Goal: Information Seeking & Learning: Learn about a topic

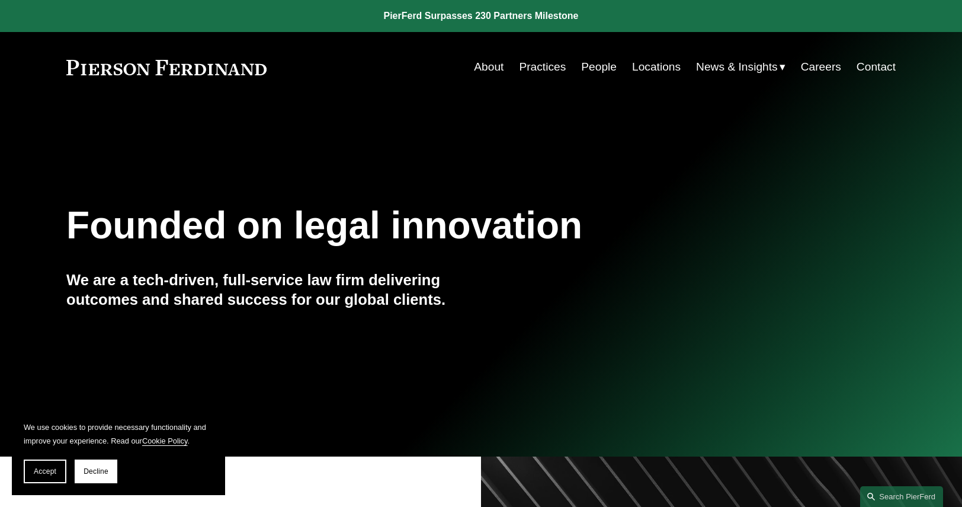
click at [591, 66] on link "People" at bounding box center [599, 67] width 36 height 23
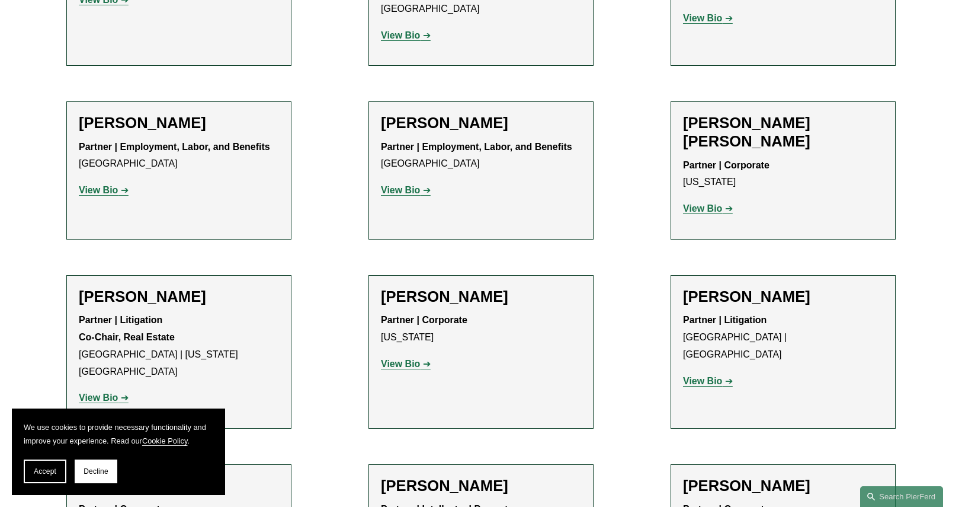
scroll to position [6699, 0]
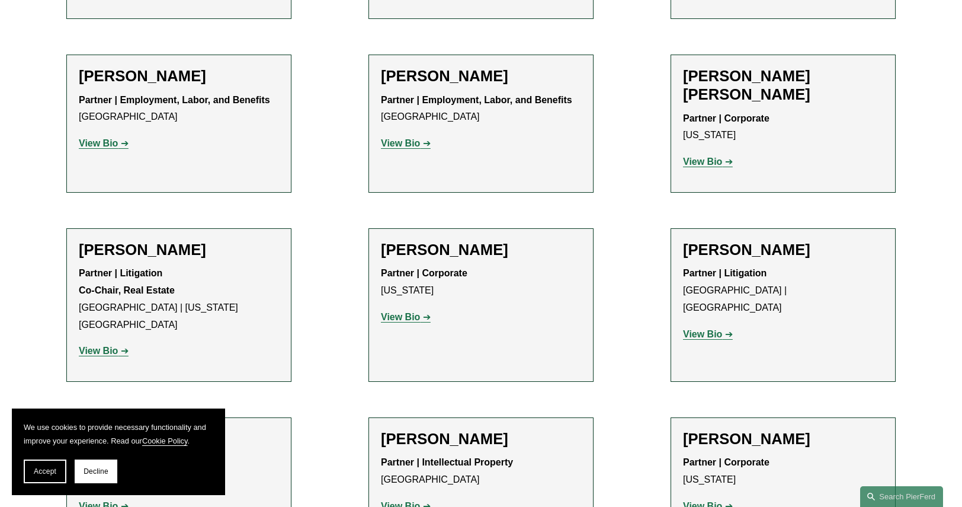
scroll to position [7005, 0]
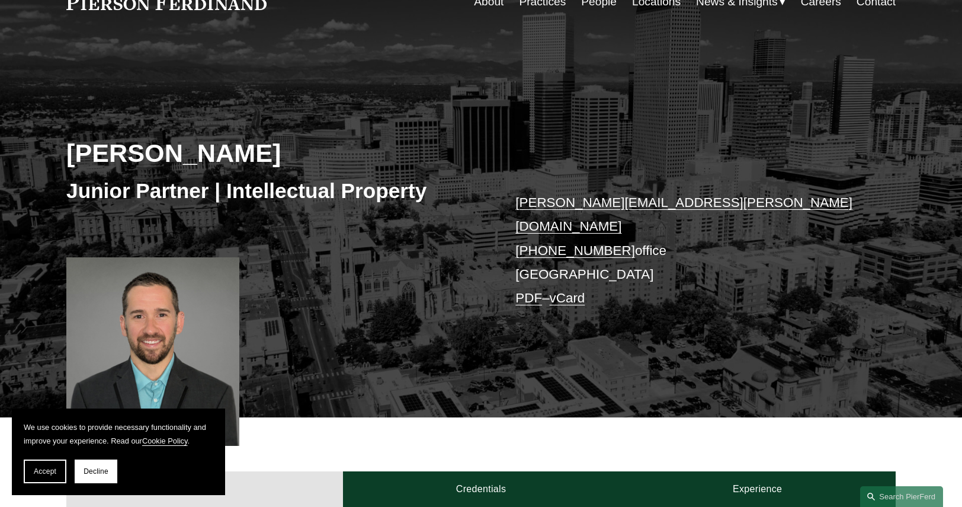
scroll to position [59, 0]
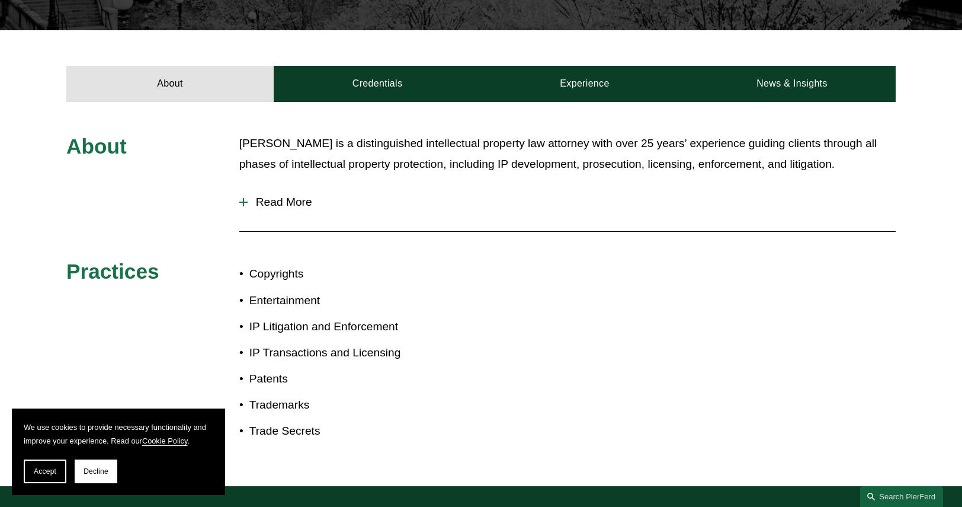
scroll to position [474, 0]
